Goal: Task Accomplishment & Management: Use online tool/utility

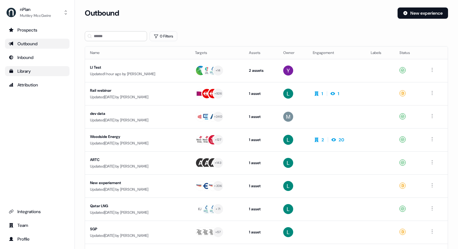
click at [27, 70] on div "Library" at bounding box center [37, 71] width 57 height 6
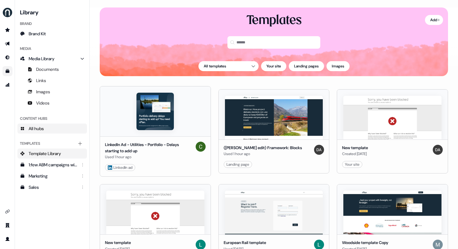
click at [42, 131] on span "All hubs" at bounding box center [36, 128] width 15 height 6
click at [31, 128] on span "All hubs" at bounding box center [36, 128] width 15 height 6
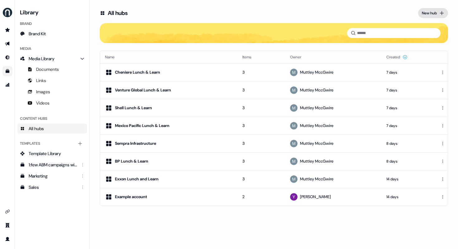
click at [432, 13] on div "New hub" at bounding box center [429, 13] width 15 height 6
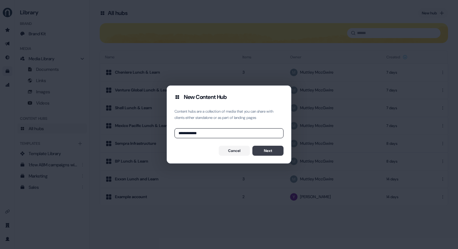
type input "**********"
click at [265, 151] on button "Next" at bounding box center [268, 151] width 31 height 10
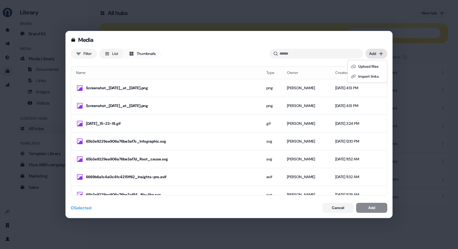
click at [378, 55] on div "Media Filter List Thumbnails Uploaded Add Name Type Owner Created date Screensh…" at bounding box center [229, 124] width 458 height 249
click at [369, 67] on div "Upload files" at bounding box center [367, 66] width 37 height 10
click at [336, 209] on button "Cancel" at bounding box center [338, 208] width 31 height 10
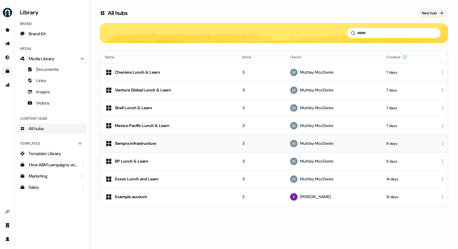
click at [210, 146] on div "Sempra Infrastructure" at bounding box center [169, 143] width 128 height 7
click at [221, 143] on div "Sempra Infrastructure" at bounding box center [169, 143] width 128 height 7
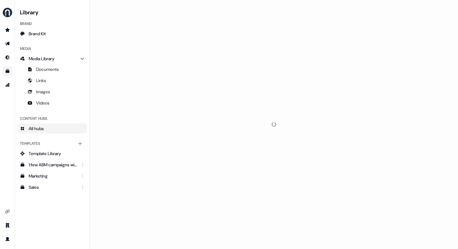
click at [156, 145] on div at bounding box center [274, 124] width 369 height 249
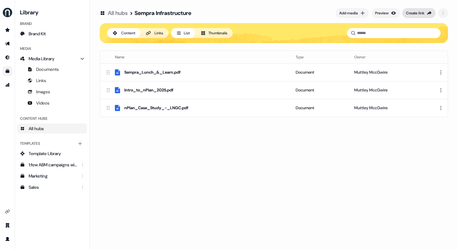
click at [414, 16] on div "Create link" at bounding box center [415, 13] width 18 height 6
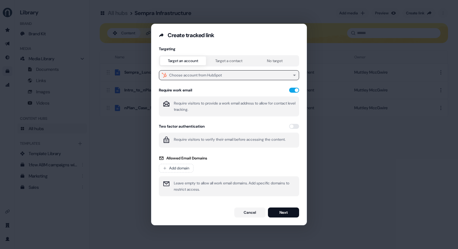
click at [219, 75] on div "Choose account from HubSpot" at bounding box center [195, 75] width 53 height 6
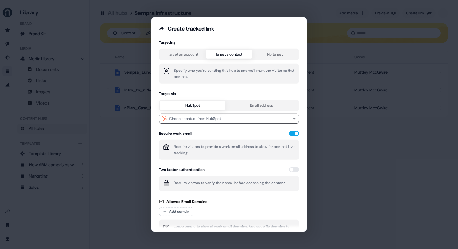
click at [238, 62] on div "Targeting Target an account Target a contact No target Specify who you’re sendi…" at bounding box center [229, 141] width 140 height 203
click at [250, 106] on button "Email address" at bounding box center [261, 105] width 73 height 9
click at [202, 110] on div "HubSpot Email address" at bounding box center [229, 105] width 140 height 11
click at [203, 105] on button "HubSpot" at bounding box center [192, 105] width 65 height 9
click at [319, 28] on div "Create tracked link Targeting Target an account Target a contact No target Spec…" at bounding box center [229, 124] width 458 height 249
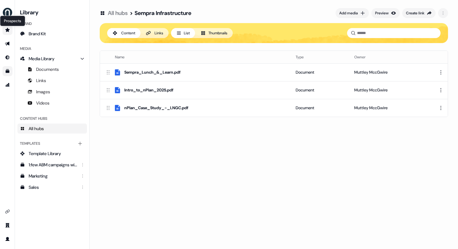
click at [8, 31] on icon "Go to prospects" at bounding box center [7, 30] width 4 height 4
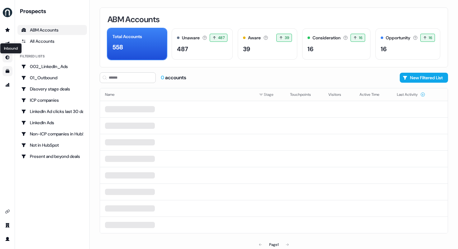
click at [8, 60] on icon "Go to Inbound" at bounding box center [7, 57] width 5 height 5
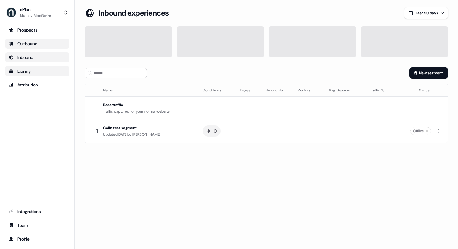
click at [25, 42] on div "Outbound" at bounding box center [37, 44] width 57 height 6
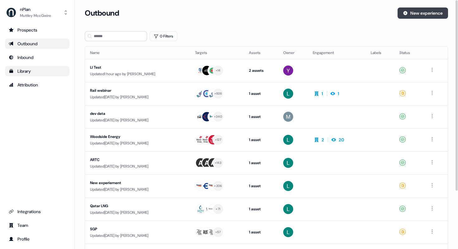
click at [410, 12] on button "New experience" at bounding box center [423, 12] width 51 height 11
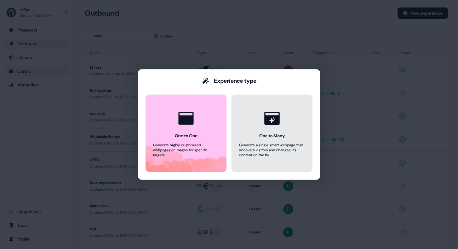
click at [283, 139] on button "One to Many Generate a single smart webpage that uncovers visitors and changes …" at bounding box center [272, 132] width 81 height 77
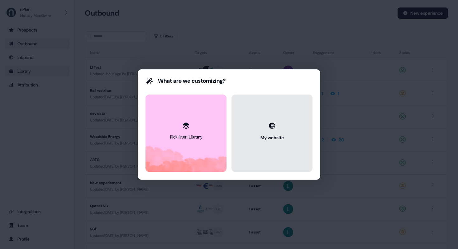
click at [272, 135] on div "My website" at bounding box center [272, 137] width 23 height 6
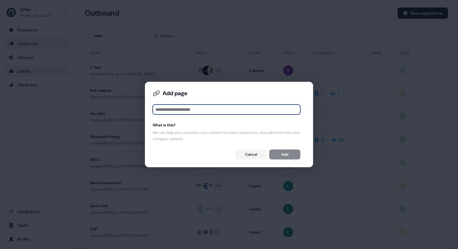
click at [212, 111] on input at bounding box center [227, 109] width 148 height 10
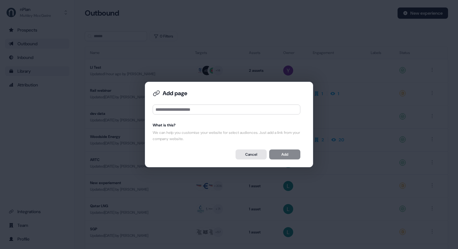
click at [253, 156] on button "Cancel" at bounding box center [251, 154] width 31 height 10
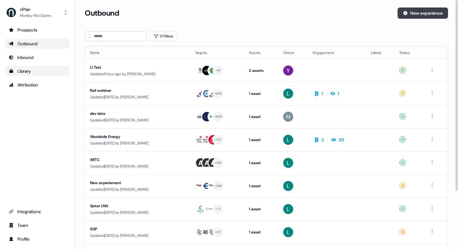
click at [422, 11] on button "New experience" at bounding box center [423, 12] width 51 height 11
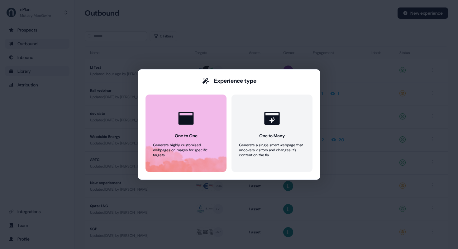
click at [204, 138] on button "One to One Generate highly customised webpages or images for specific targets." at bounding box center [186, 132] width 81 height 77
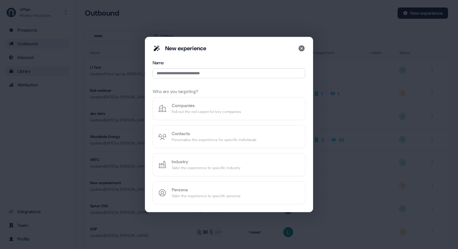
click at [194, 143] on div "New experience Name Who are you targeting? Companies Roll out the red carpet fo…" at bounding box center [229, 125] width 153 height 160
click at [176, 76] on input at bounding box center [229, 73] width 153 height 10
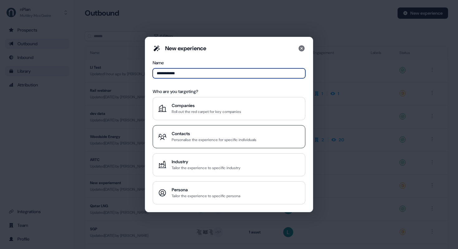
type input "**********"
click at [194, 141] on div "Personalise the experience for specific individuals" at bounding box center [214, 140] width 85 height 6
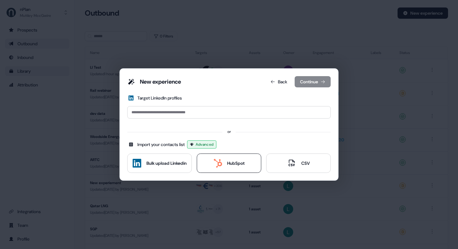
click at [242, 162] on div "HubSpot" at bounding box center [235, 163] width 17 height 6
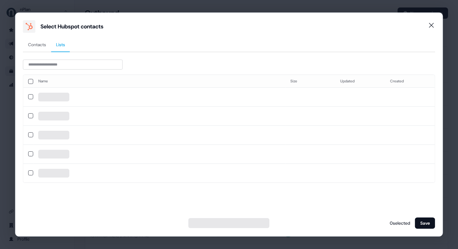
click at [60, 44] on span "Lists" at bounding box center [60, 44] width 9 height 6
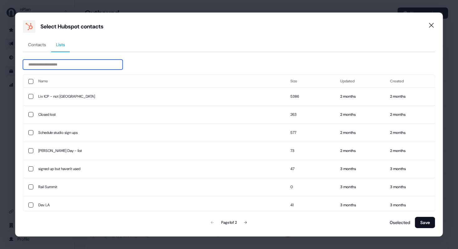
click at [70, 61] on input at bounding box center [73, 65] width 100 height 10
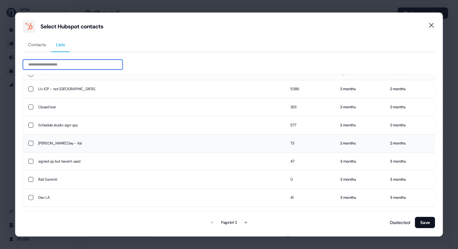
scroll to position [8, 0]
click at [60, 143] on td "[PERSON_NAME] Day - list" at bounding box center [159, 143] width 252 height 18
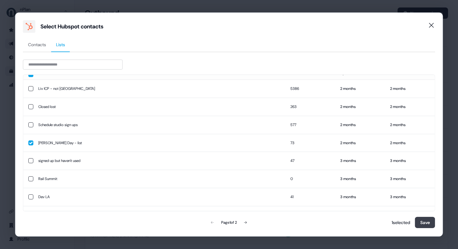
click at [423, 220] on button "Save" at bounding box center [425, 222] width 20 height 11
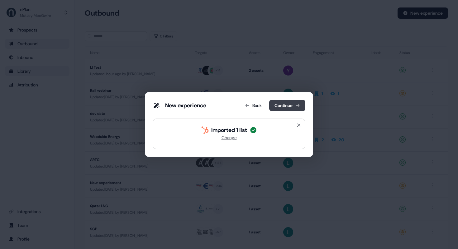
click at [286, 105] on button "Continue" at bounding box center [287, 105] width 36 height 11
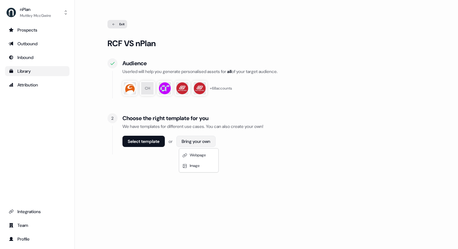
click at [188, 141] on html "For the best experience switch devices to a bigger screen. Go to [DOMAIN_NAME] …" at bounding box center [229, 124] width 458 height 249
click at [209, 156] on div "Webpage" at bounding box center [199, 155] width 37 height 11
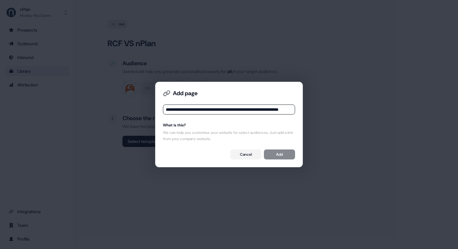
scroll to position [0, 29]
type input "**********"
click at [282, 155] on button "Add" at bounding box center [279, 154] width 31 height 10
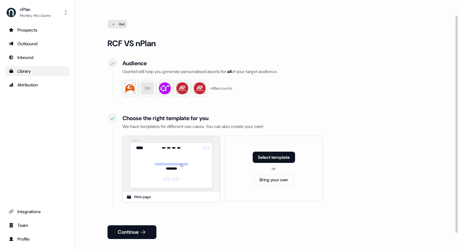
scroll to position [36, 0]
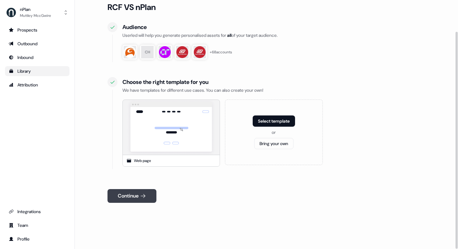
click at [143, 195] on icon at bounding box center [143, 196] width 6 height 6
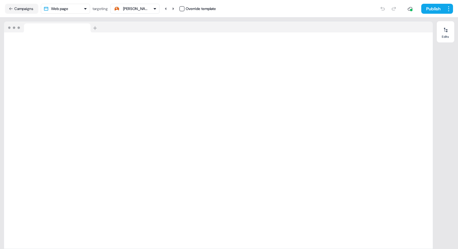
click at [156, 9] on icon "button" at bounding box center [155, 9] width 2 height 2
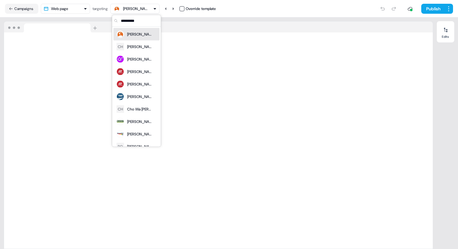
click at [156, 9] on icon "button" at bounding box center [155, 9] width 2 height 2
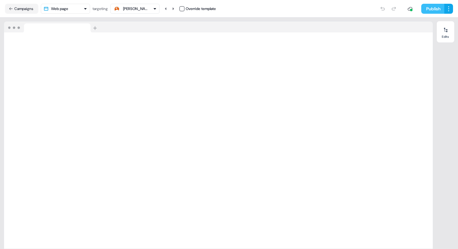
click at [435, 10] on button "Publish" at bounding box center [432, 9] width 23 height 10
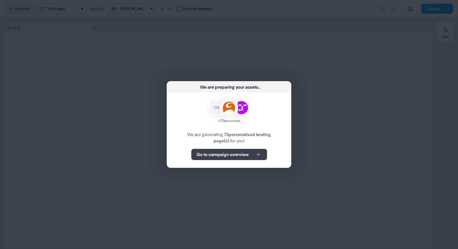
click at [251, 156] on button "Go to campaign overview" at bounding box center [229, 154] width 76 height 11
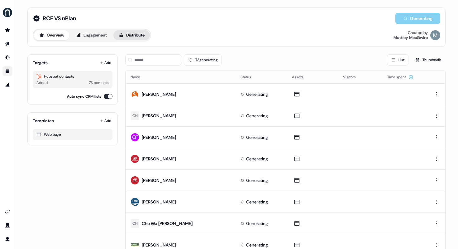
click at [137, 35] on button "Distribute" at bounding box center [131, 35] width 36 height 10
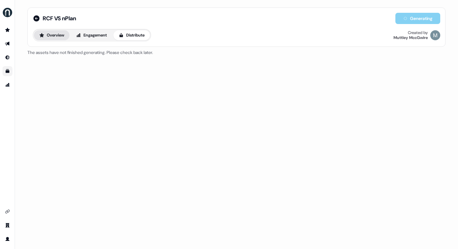
click at [48, 36] on button "Overview" at bounding box center [52, 35] width 36 height 10
